Goal: Information Seeking & Learning: Learn about a topic

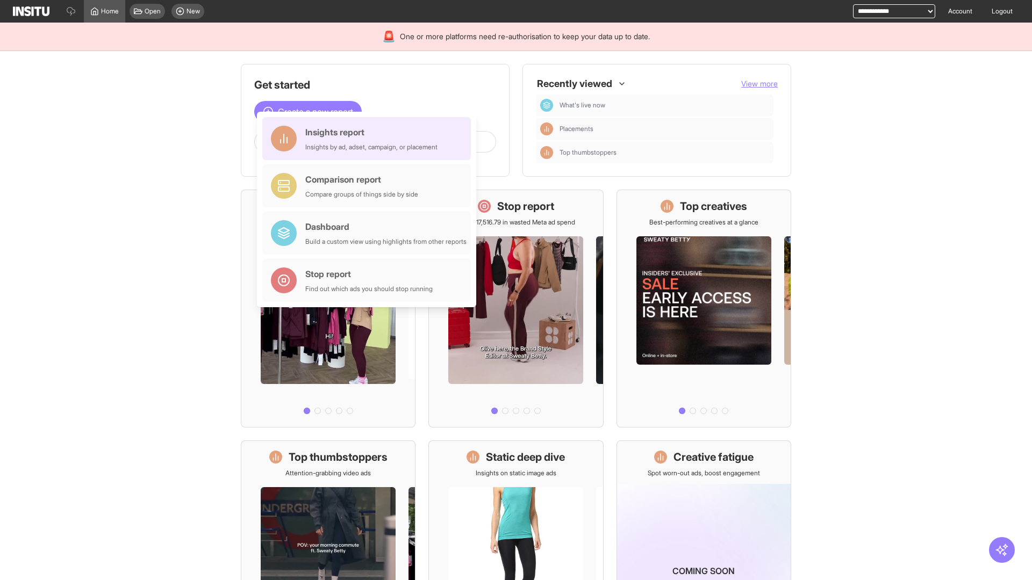
click at [369, 139] on div "Insights report Insights by ad, adset, campaign, or placement" at bounding box center [371, 139] width 132 height 26
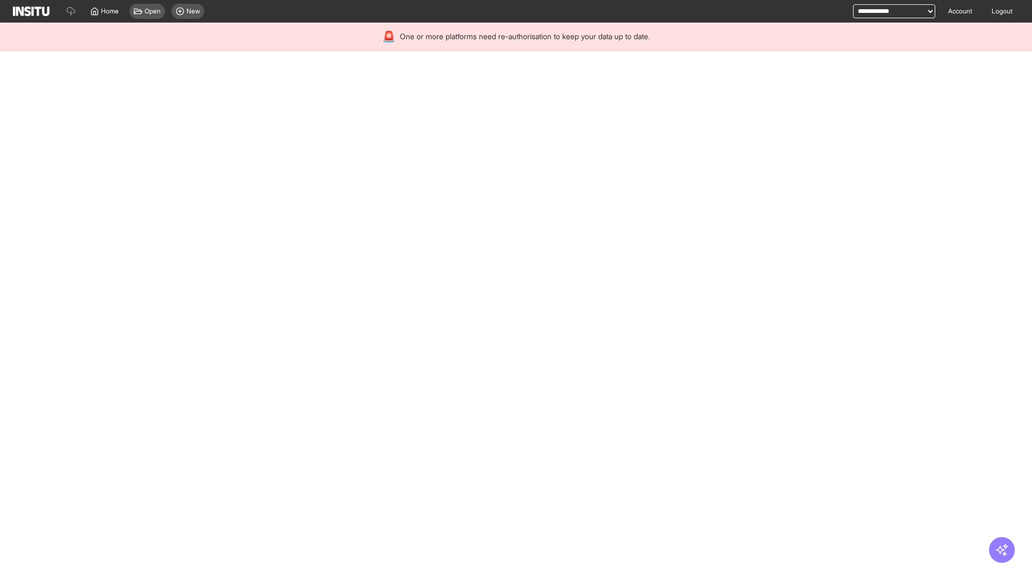
select select "**"
